Goal: Task Accomplishment & Management: Manage account settings

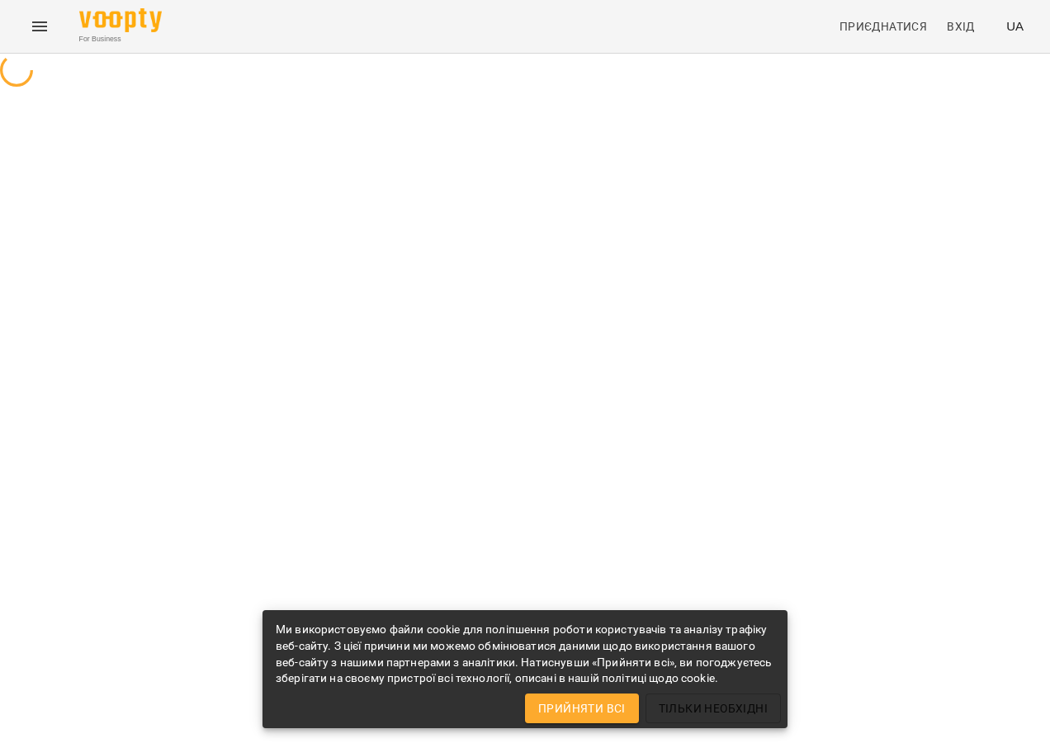
select select "**"
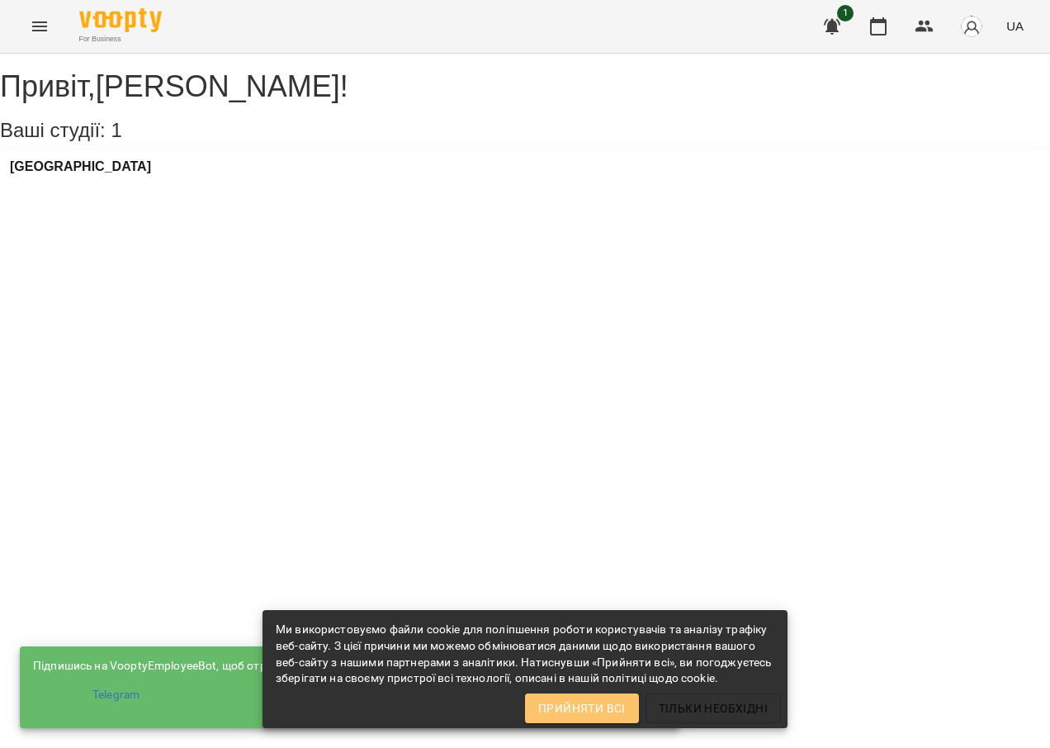
click at [567, 710] on span "Прийняти всі" at bounding box center [581, 708] width 87 height 20
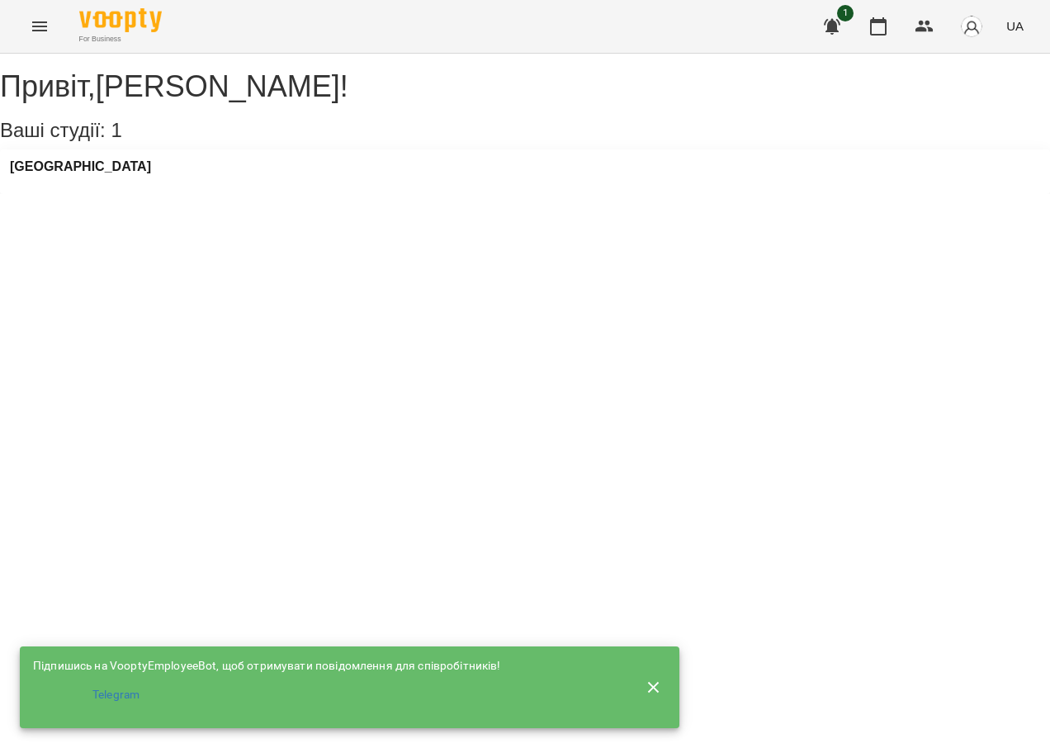
click at [651, 678] on icon "button" at bounding box center [654, 688] width 20 height 20
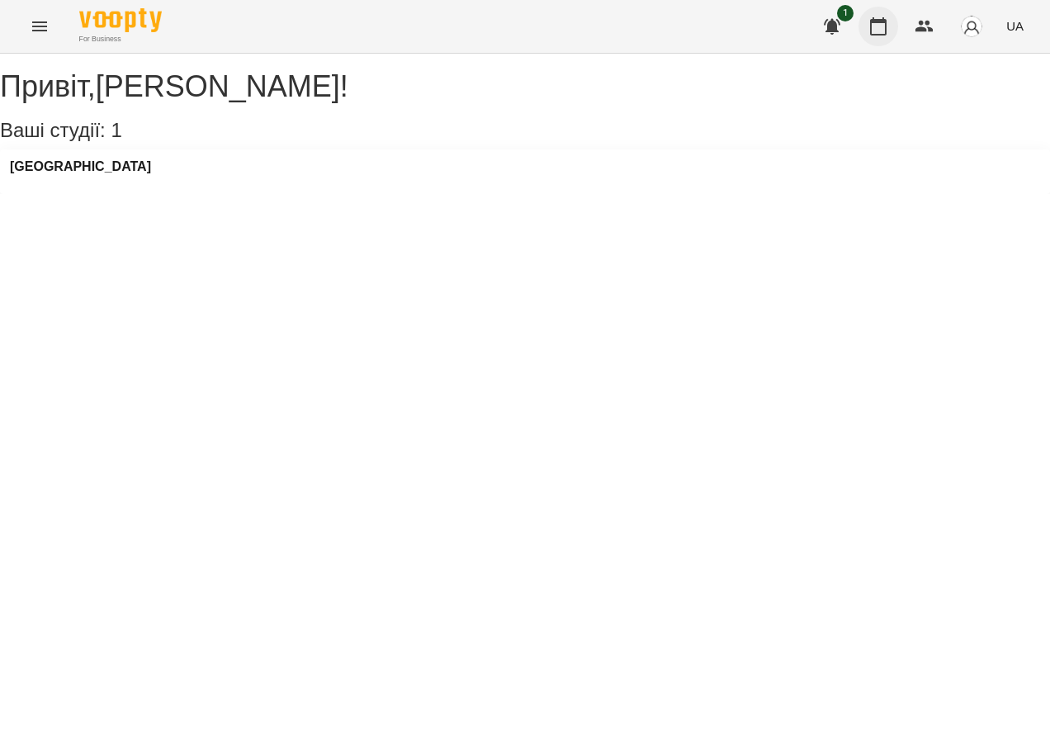
click at [879, 28] on icon "button" at bounding box center [878, 27] width 20 height 20
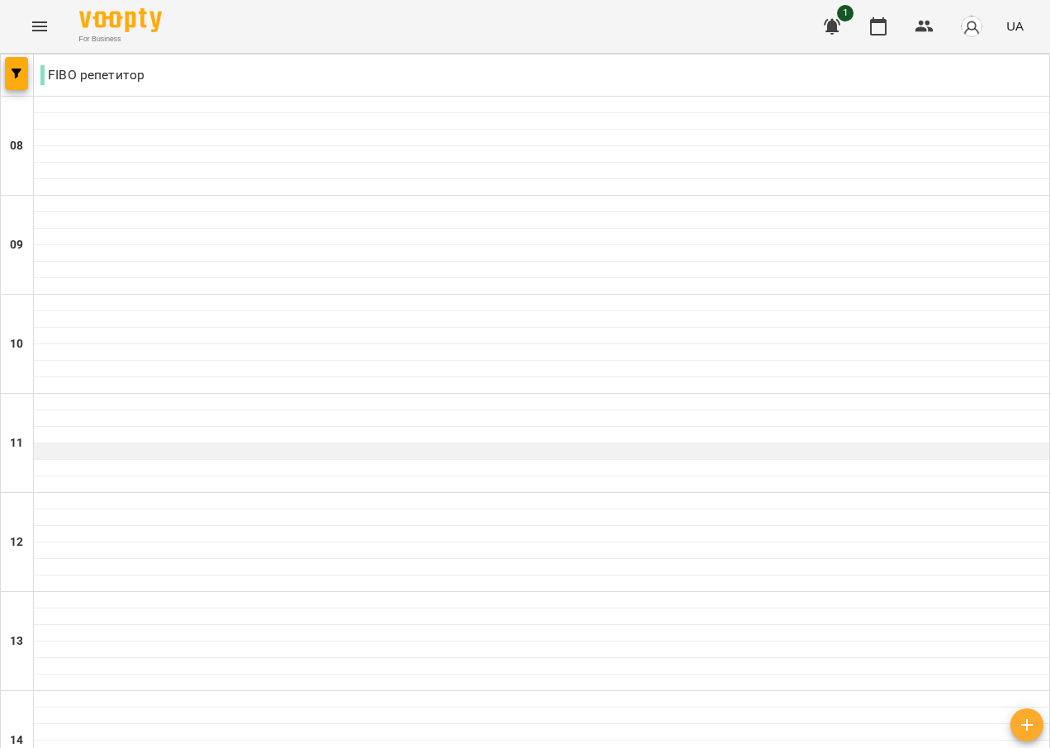
scroll to position [944, 0]
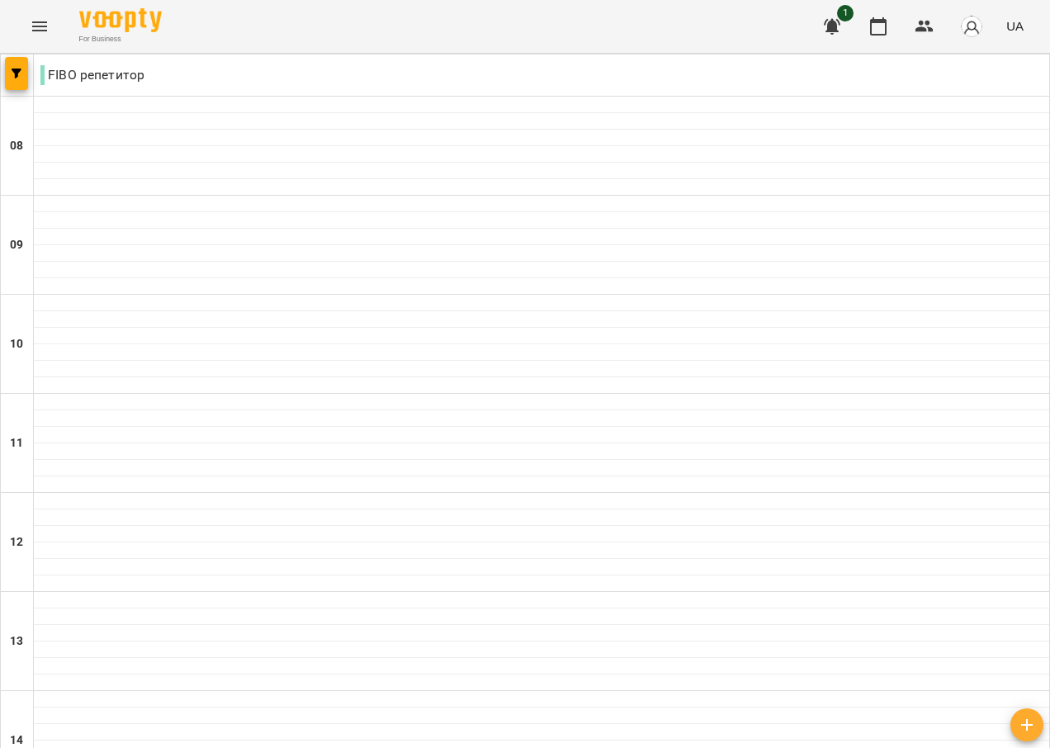
type input "**********"
click at [972, 23] on img "button" at bounding box center [971, 26] width 23 height 23
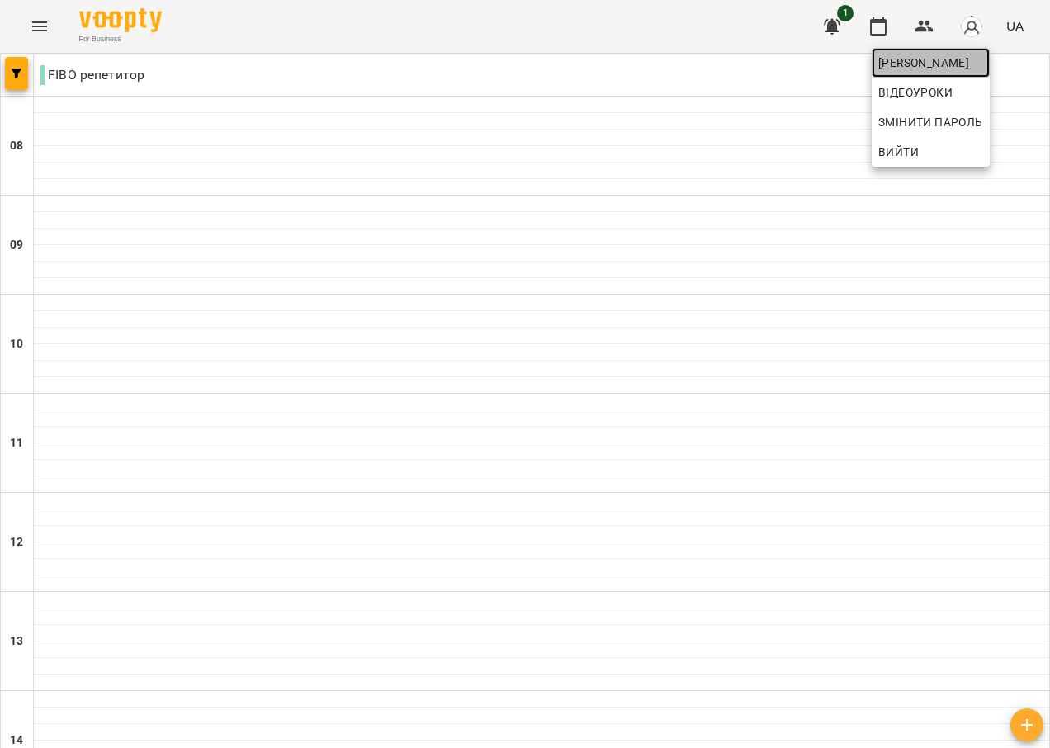
click at [938, 61] on span "[PERSON_NAME]" at bounding box center [930, 63] width 105 height 20
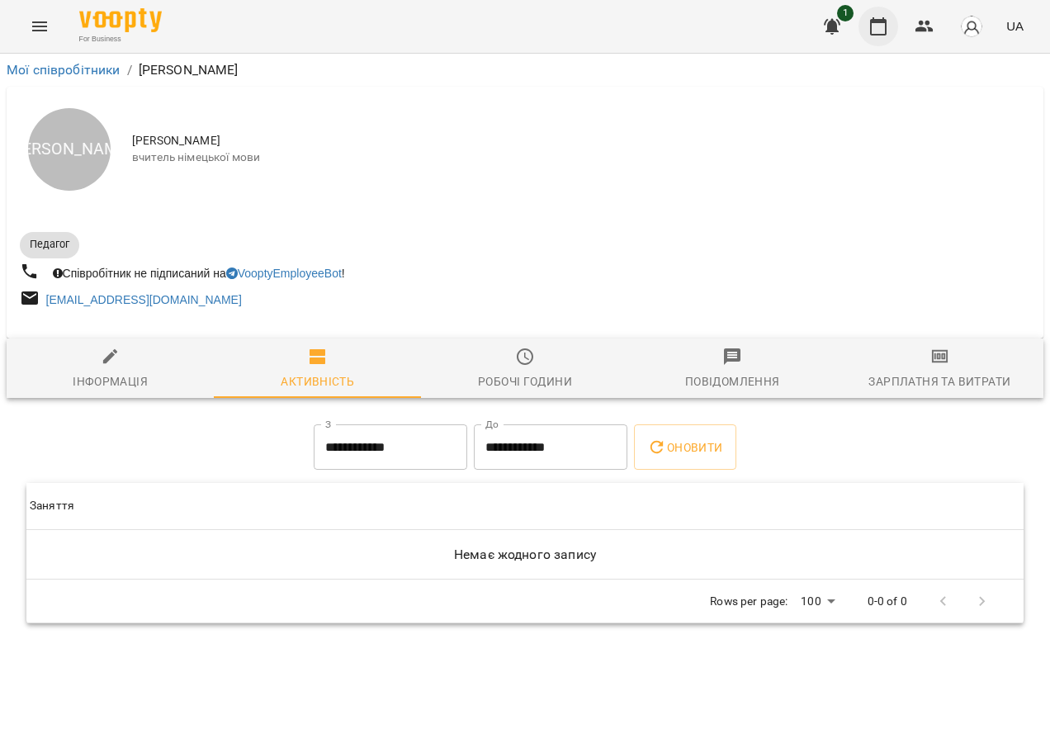
click at [881, 28] on icon "button" at bounding box center [878, 27] width 20 height 20
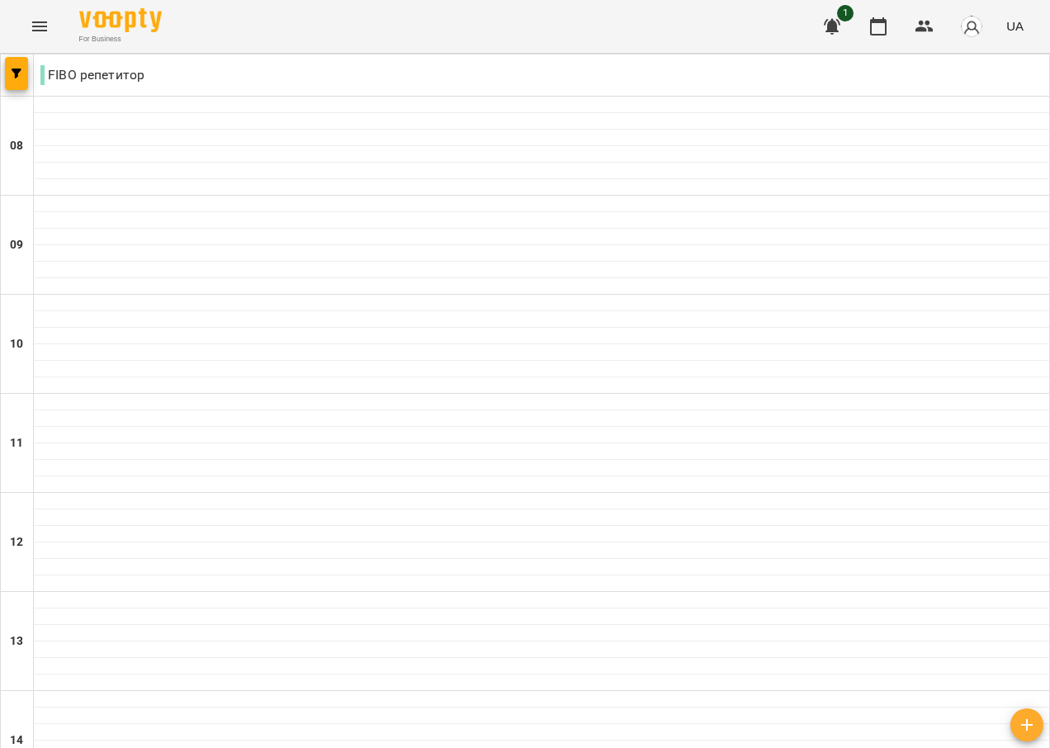
scroll to position [944, 0]
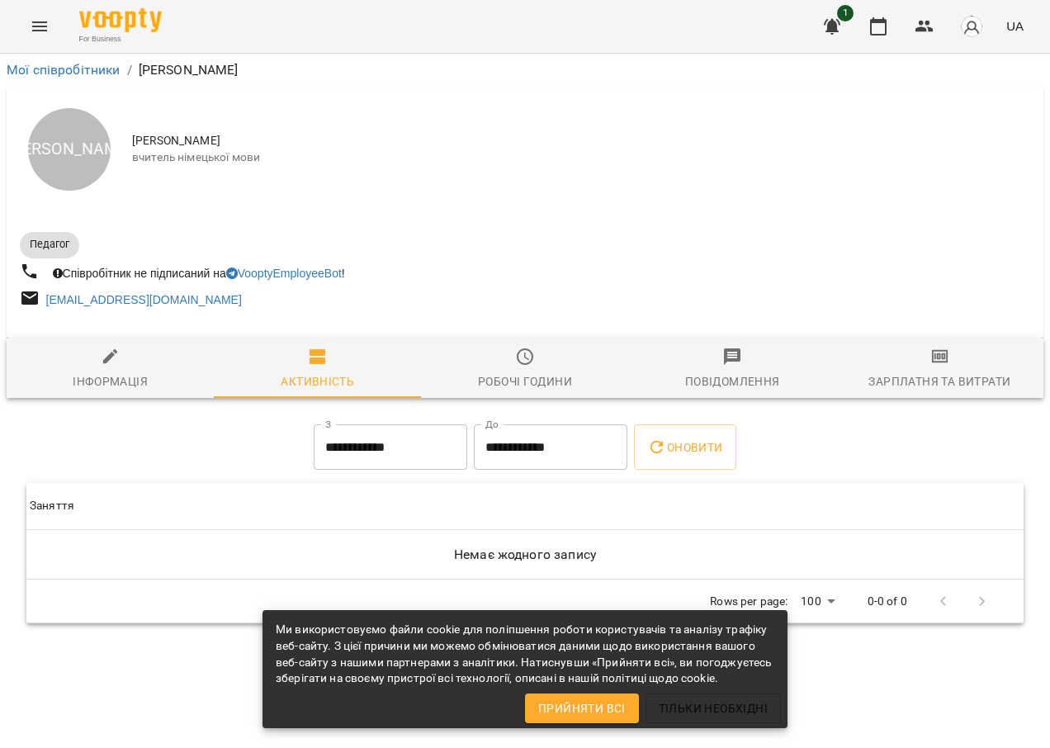
click at [557, 709] on span "Прийняти всі" at bounding box center [581, 708] width 87 height 20
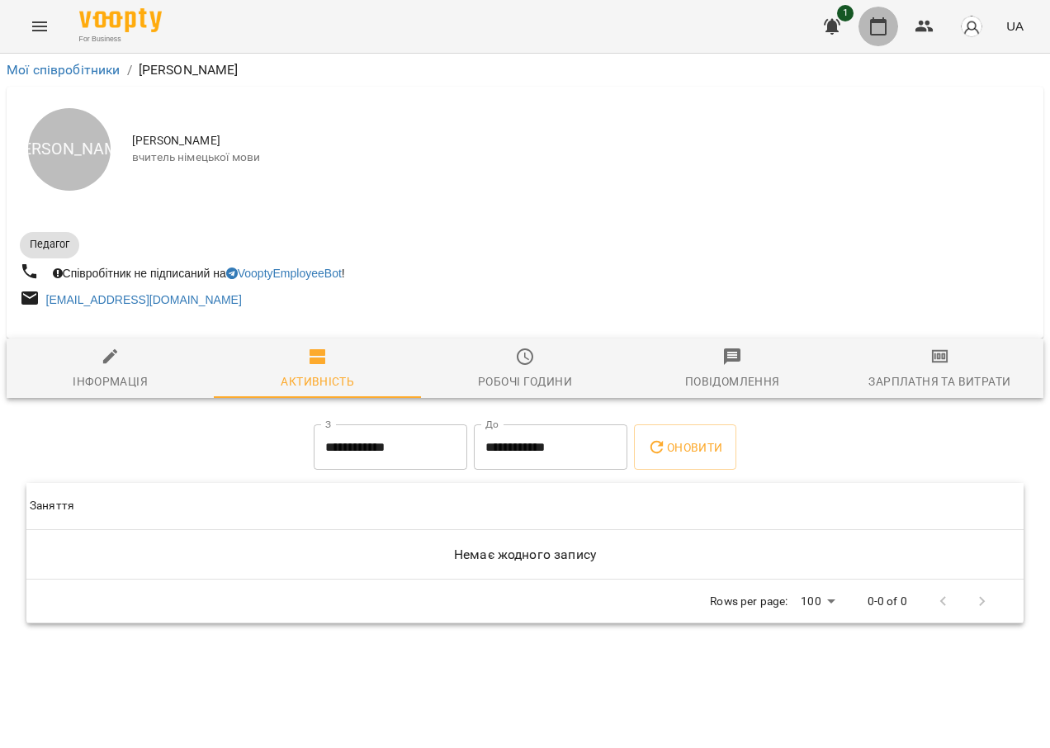
click at [873, 20] on icon "button" at bounding box center [878, 26] width 17 height 18
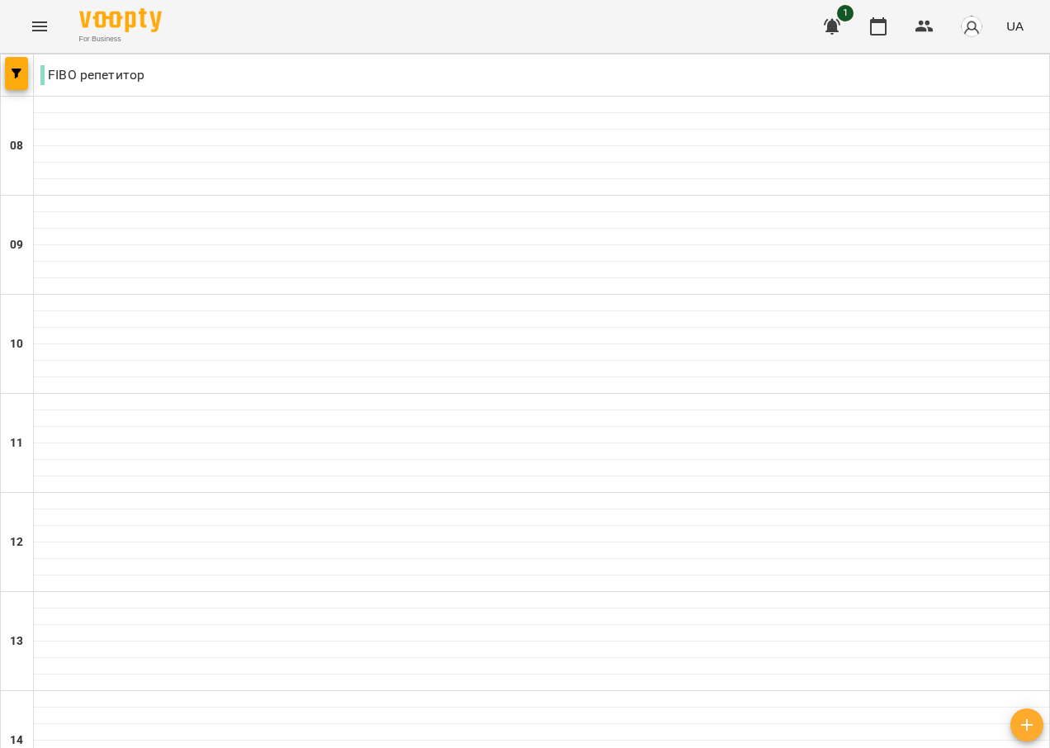
click at [831, 31] on icon "button" at bounding box center [832, 27] width 17 height 16
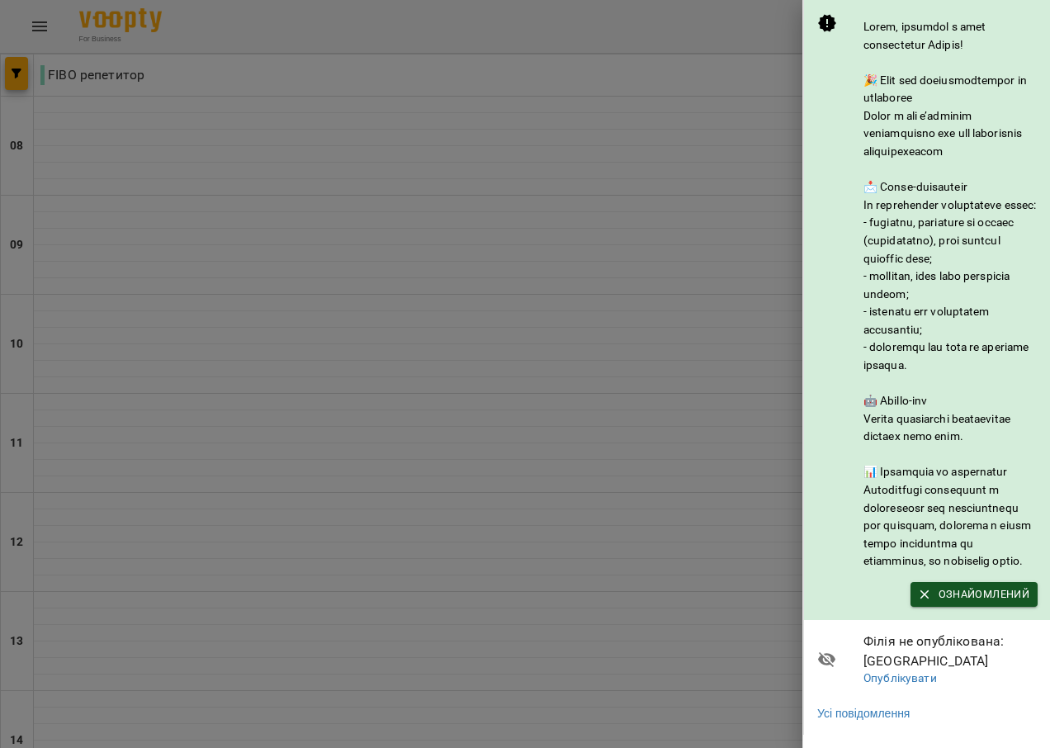
click at [694, 23] on div at bounding box center [525, 374] width 1050 height 748
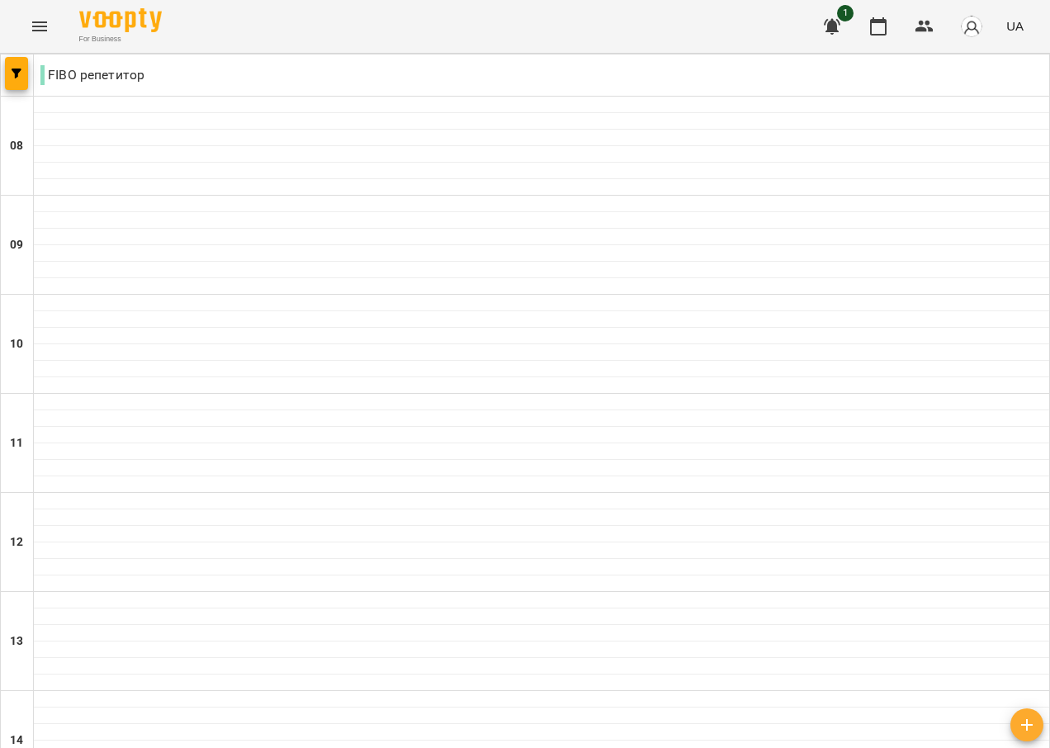
click at [822, 21] on button "button" at bounding box center [832, 27] width 40 height 40
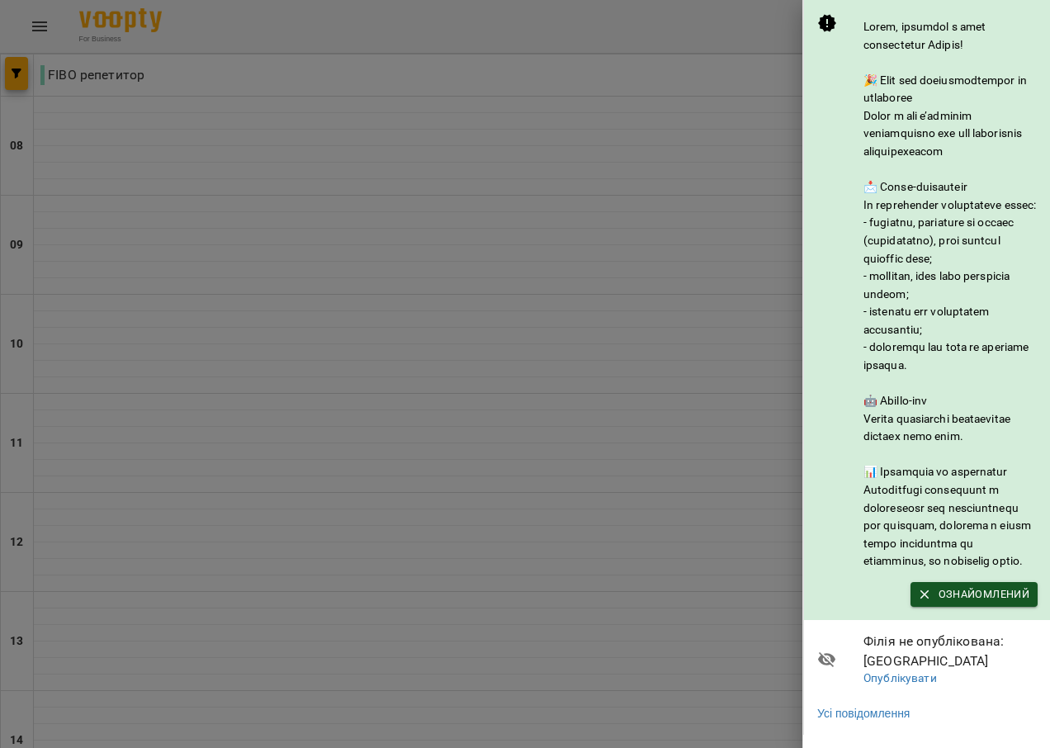
click at [657, 59] on div at bounding box center [525, 374] width 1050 height 748
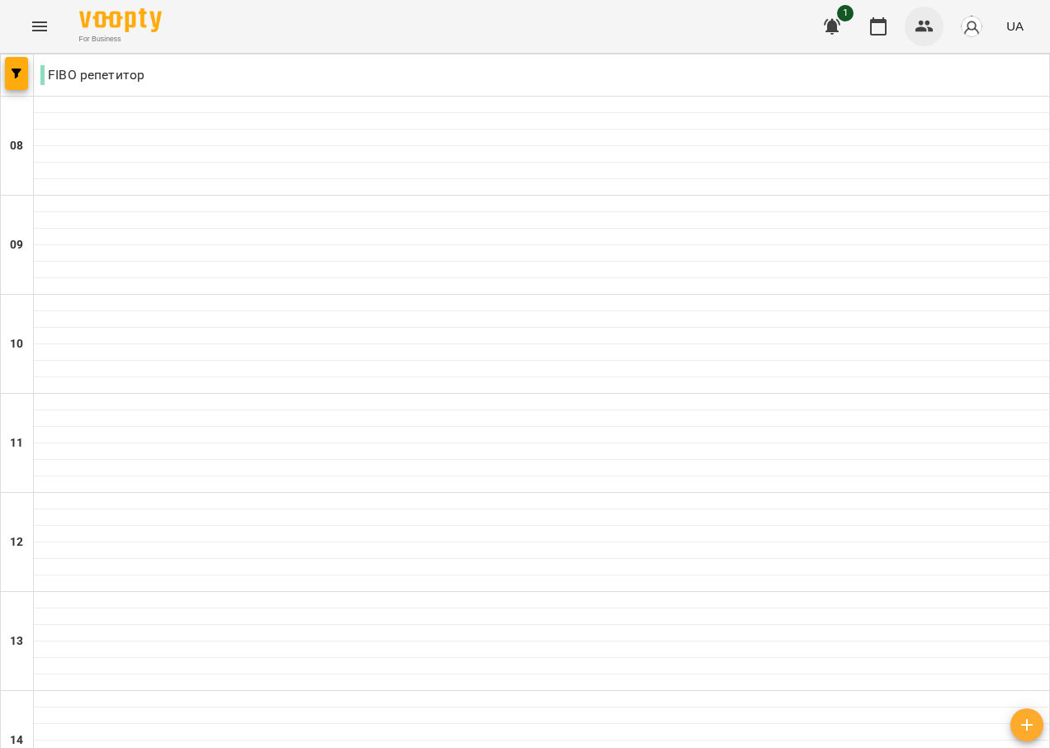
click at [927, 20] on icon "button" at bounding box center [924, 27] width 20 height 20
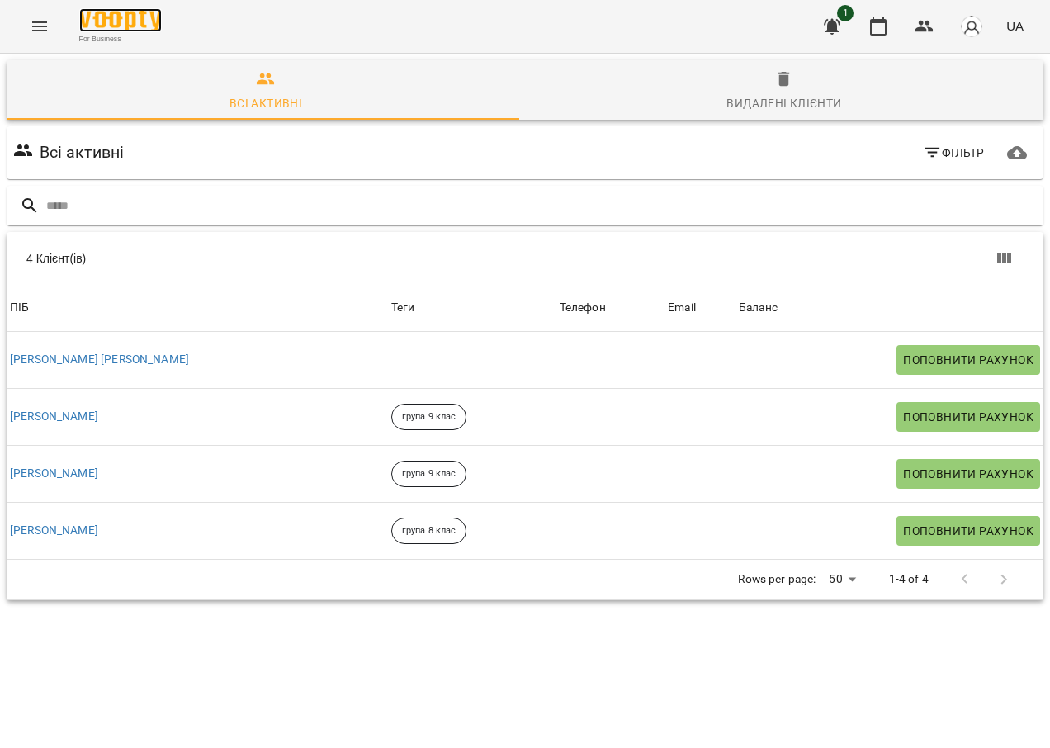
click at [111, 18] on img at bounding box center [120, 20] width 83 height 24
click at [969, 21] on img "button" at bounding box center [971, 26] width 23 height 23
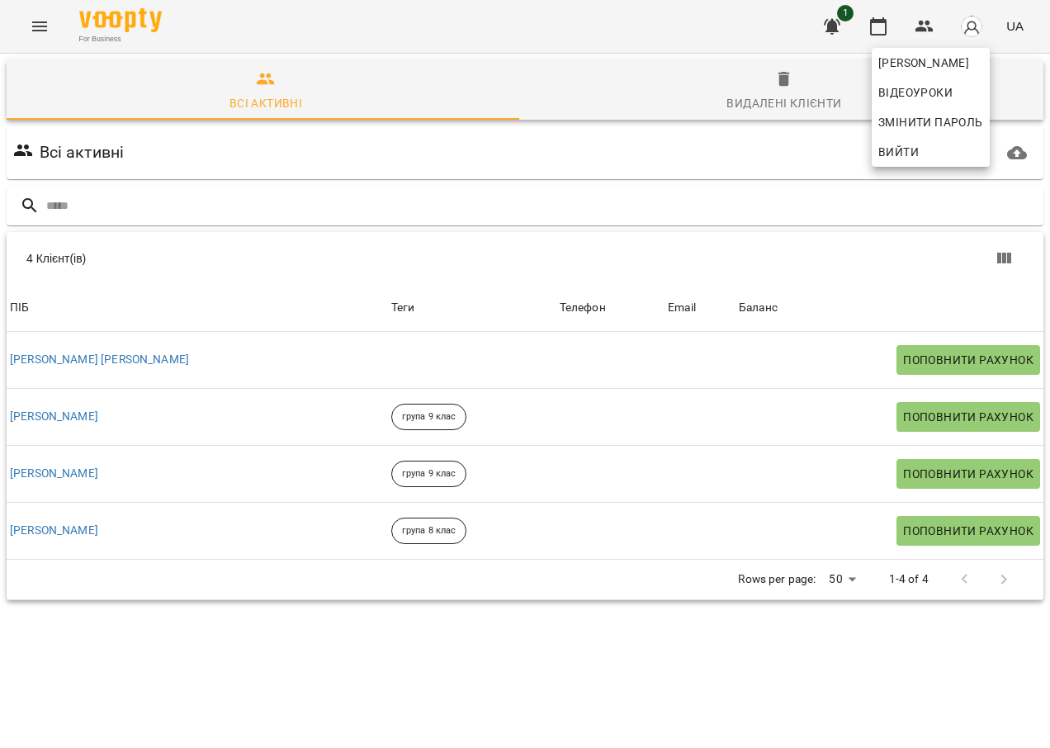
click at [41, 22] on div at bounding box center [525, 374] width 1050 height 748
click at [36, 30] on icon "Menu" at bounding box center [39, 26] width 15 height 10
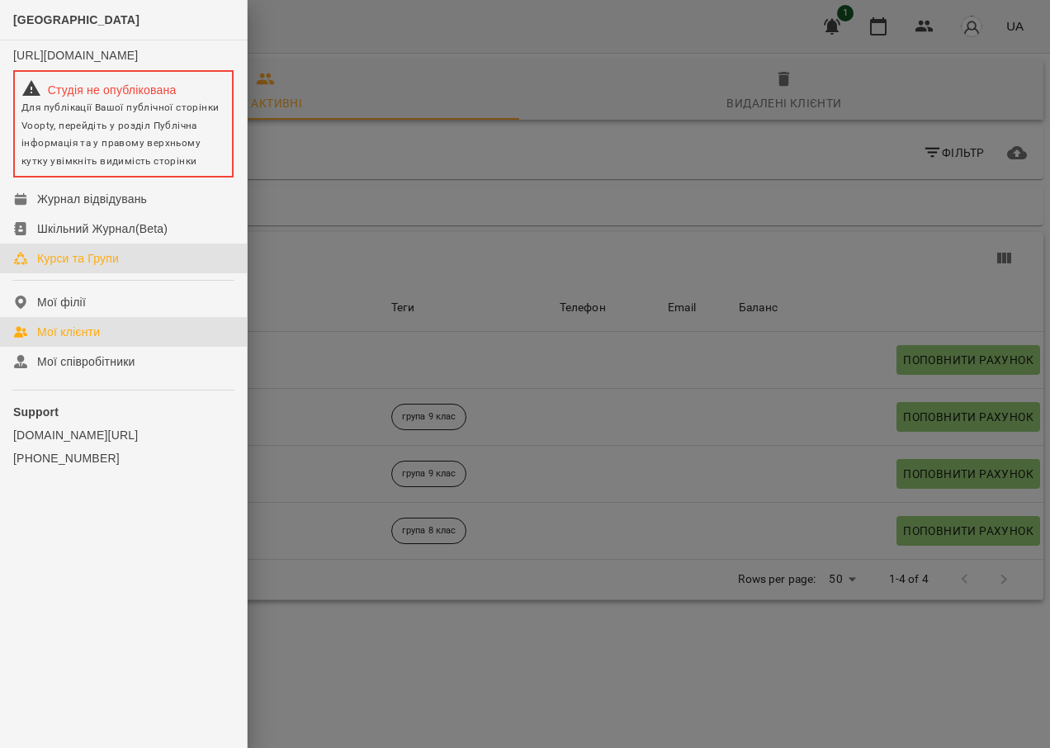
click at [83, 267] on div "Курси та Групи" at bounding box center [78, 258] width 82 height 17
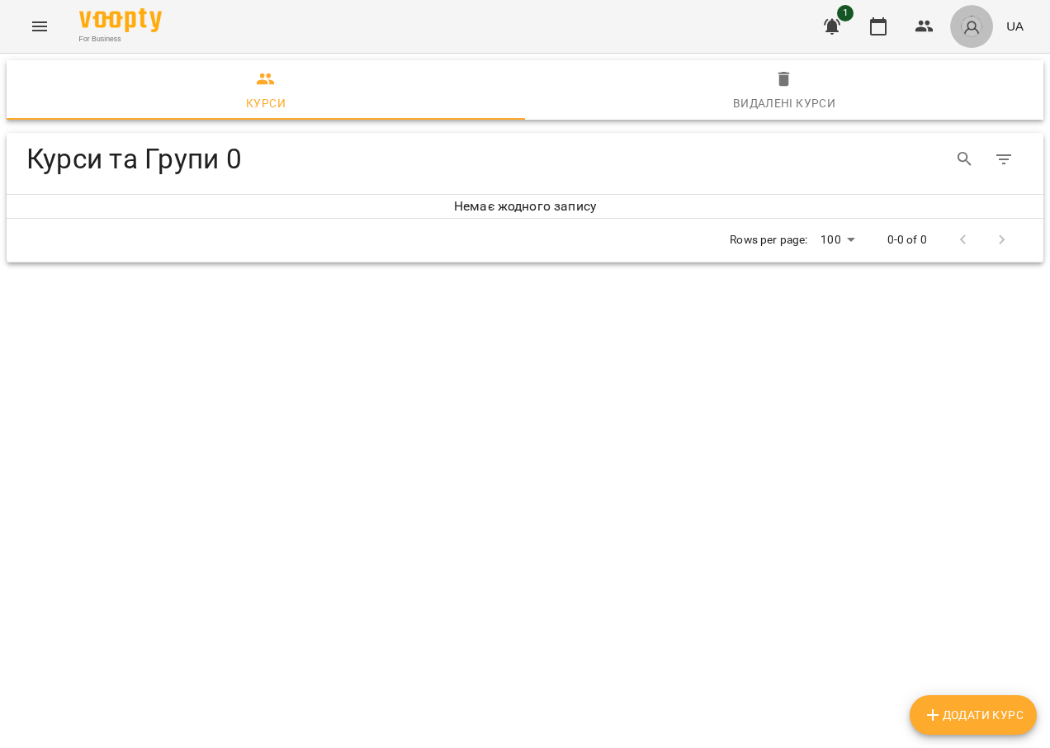
click at [966, 21] on img "button" at bounding box center [971, 26] width 23 height 23
